Goal: Task Accomplishment & Management: Manage account settings

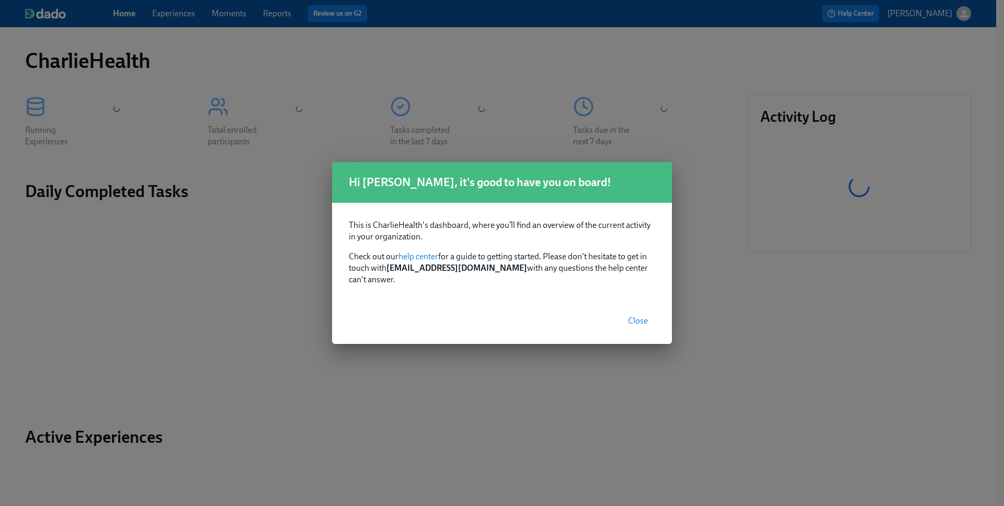
click at [644, 311] on button "Close" at bounding box center [638, 321] width 35 height 21
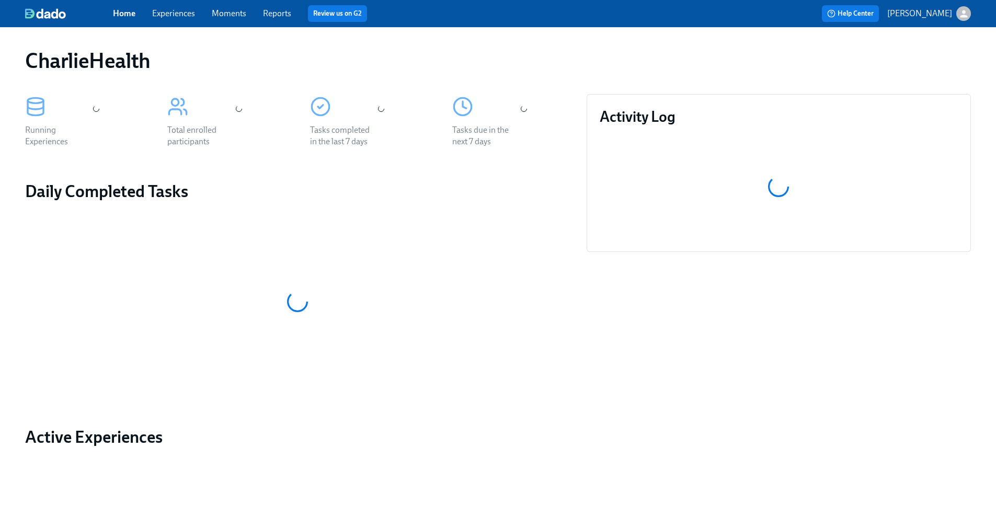
click at [176, 10] on link "Experiences" at bounding box center [173, 13] width 43 height 10
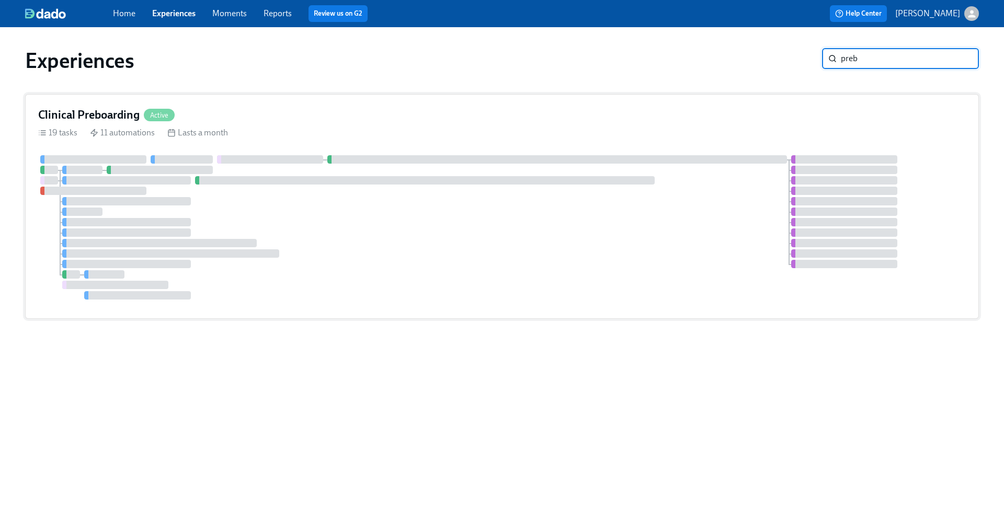
type input "preb"
click at [276, 113] on div "Clinical Preboarding Active" at bounding box center [502, 115] width 928 height 16
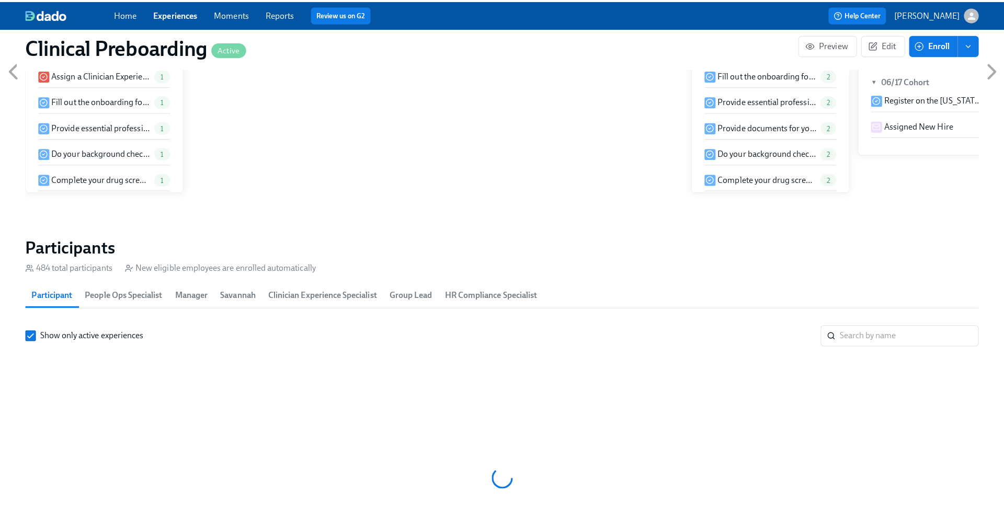
scroll to position [0, 11895]
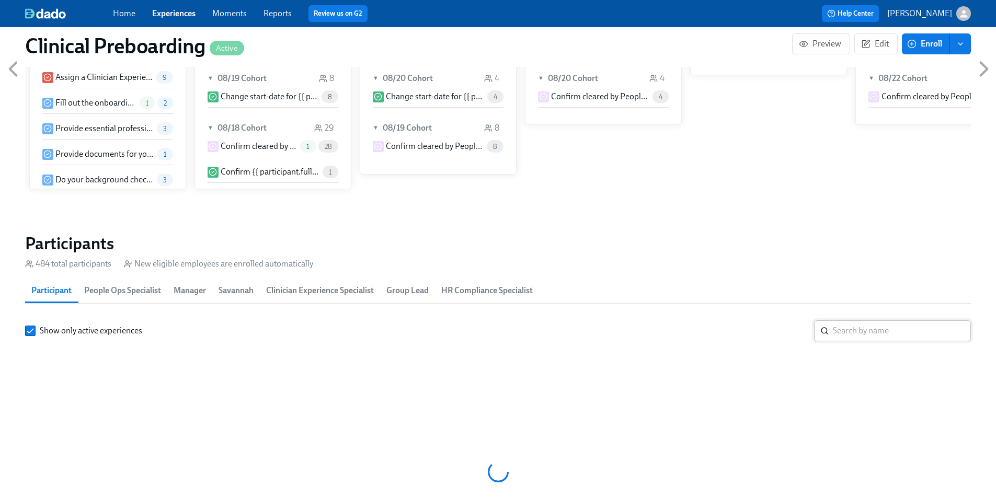
click at [840, 321] on input "search" at bounding box center [902, 331] width 138 height 21
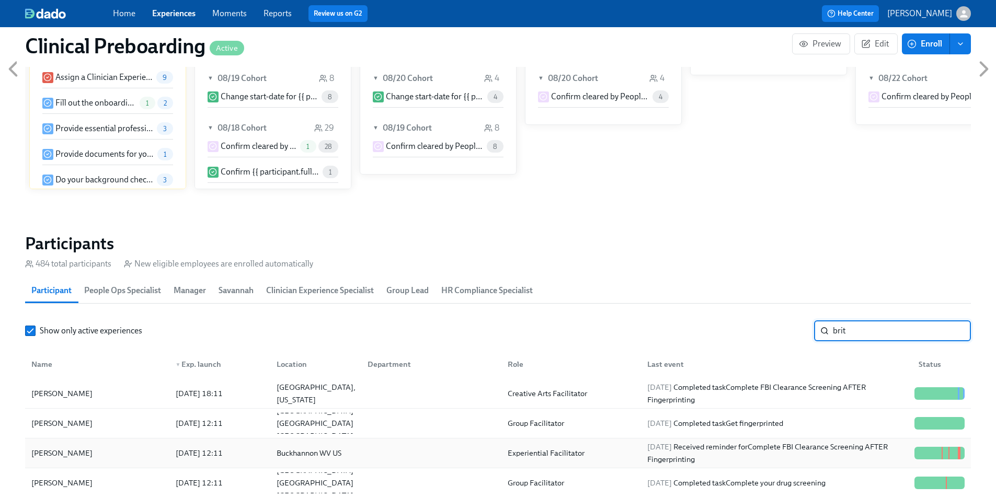
type input "brit"
click at [78, 447] on div "[PERSON_NAME]" at bounding box center [62, 453] width 70 height 13
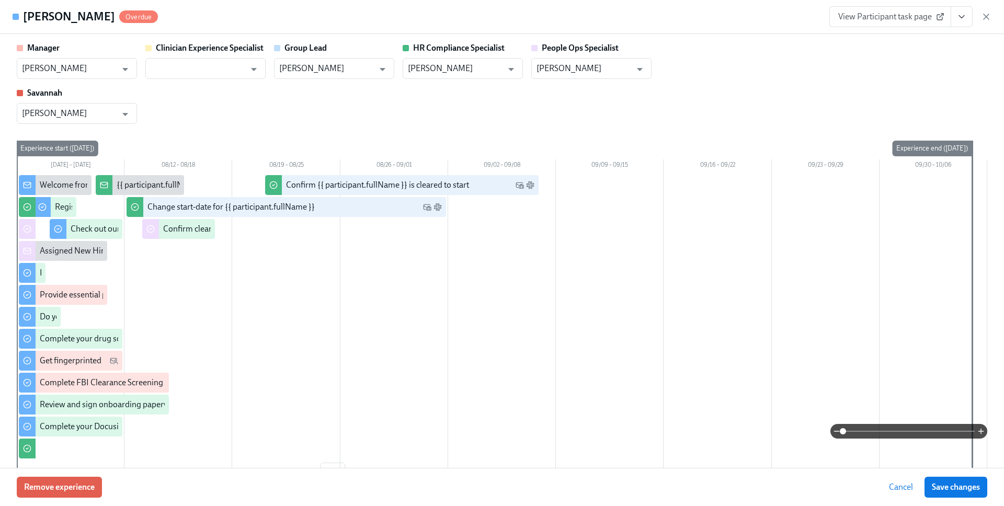
click at [964, 14] on icon "View task page" at bounding box center [962, 17] width 10 height 10
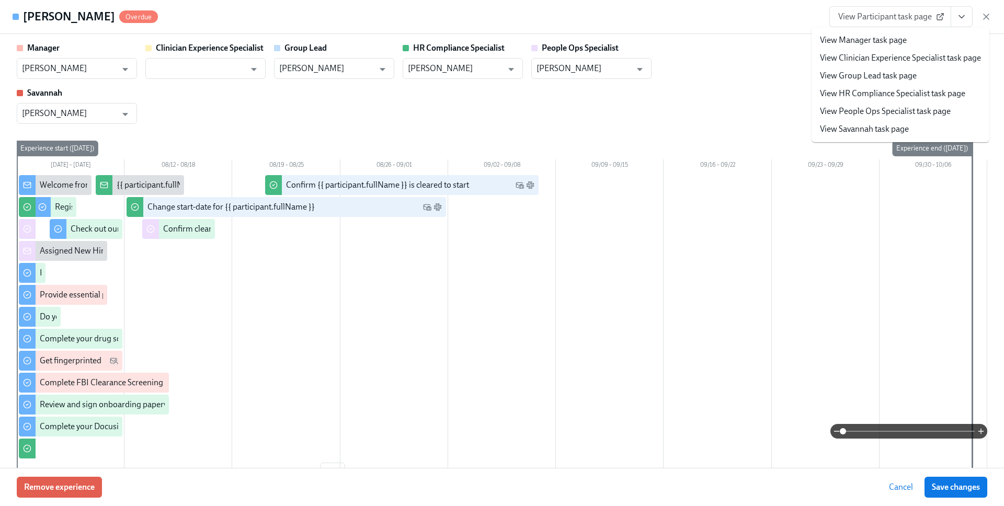
click at [924, 90] on link "View HR Compliance Specialist task page" at bounding box center [892, 94] width 145 height 12
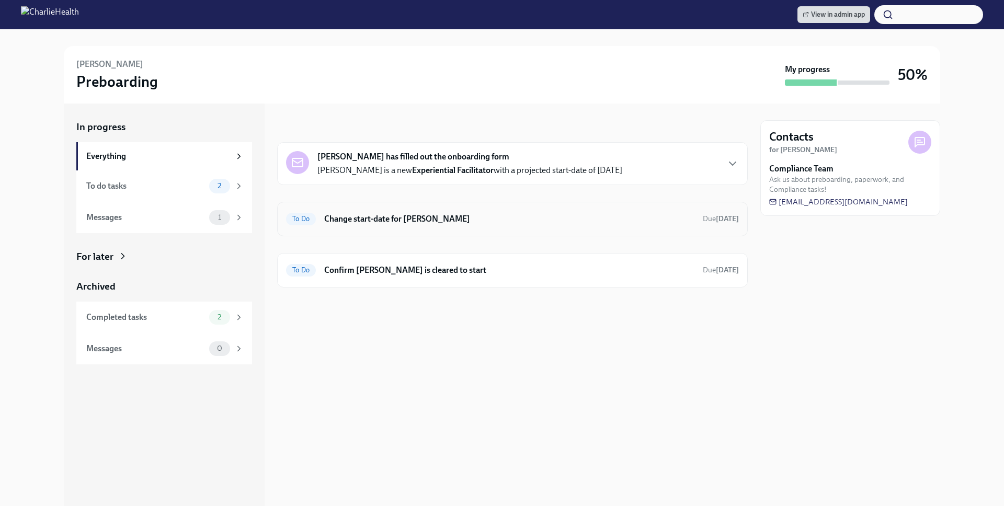
click at [543, 230] on div "To Do Change start-date for [PERSON_NAME] Due [DATE]" at bounding box center [512, 219] width 471 height 35
click at [434, 222] on h6 "Change start-date for [PERSON_NAME]" at bounding box center [509, 219] width 370 height 12
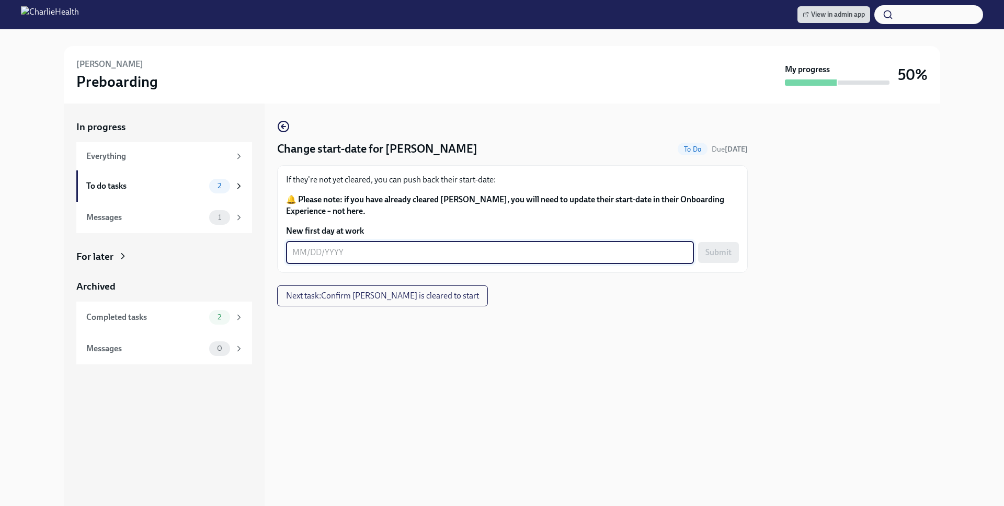
click at [368, 255] on textarea "New first day at work" at bounding box center [489, 252] width 395 height 13
type textarea "[DATE]"
click at [725, 256] on span "Submit" at bounding box center [719, 252] width 26 height 10
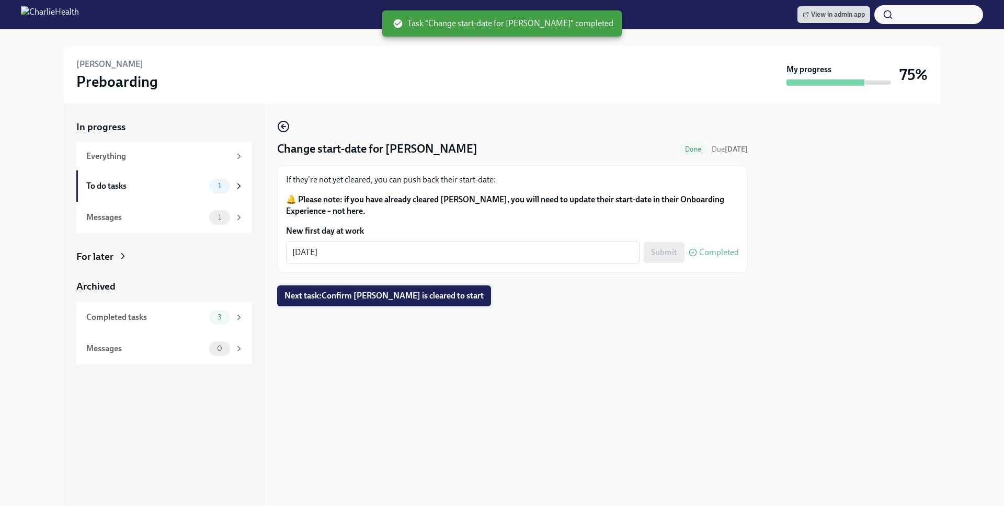
click at [457, 303] on button "Next task : Confirm [PERSON_NAME] is cleared to start" at bounding box center [384, 296] width 214 height 21
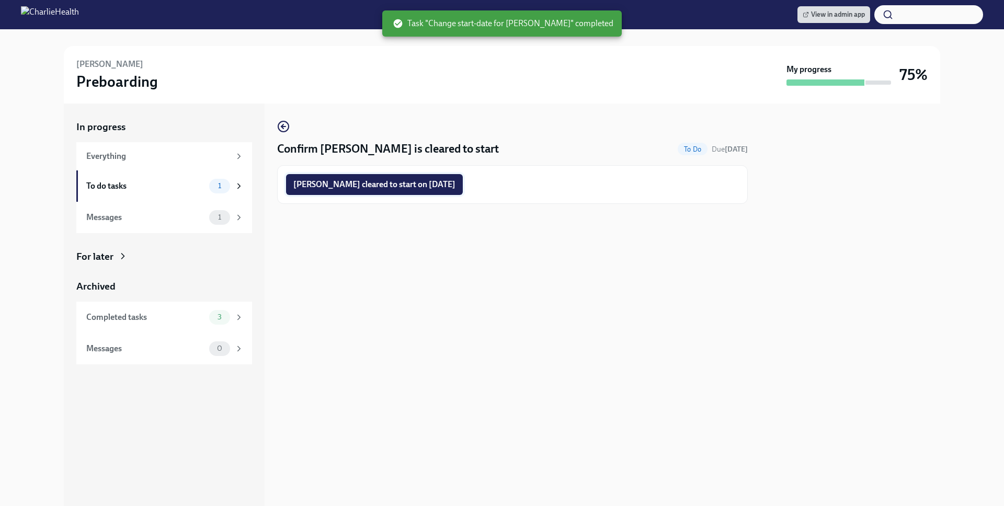
click at [431, 179] on span "[PERSON_NAME] cleared to start on [DATE]" at bounding box center [374, 184] width 162 height 10
